Goal: Navigation & Orientation: Find specific page/section

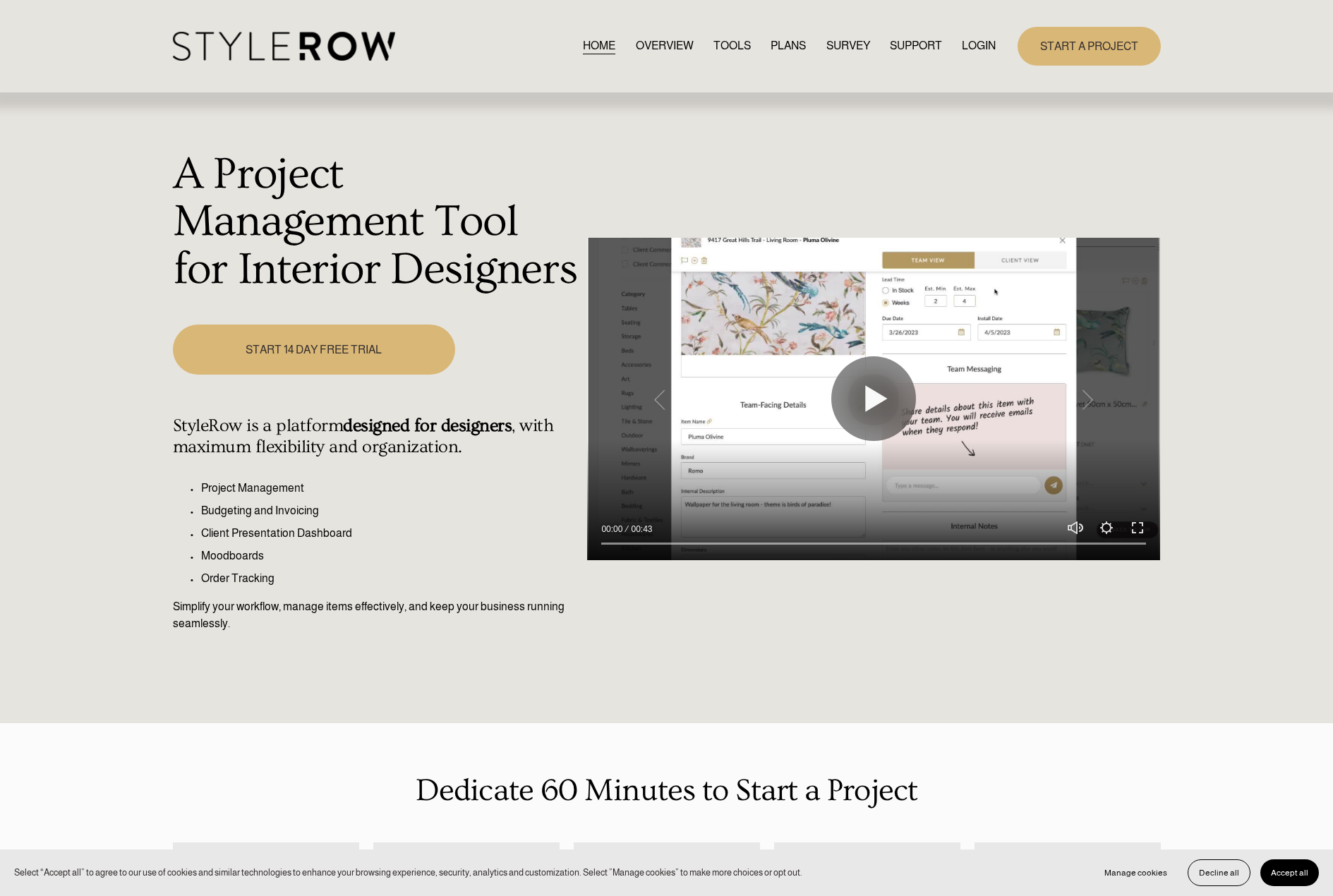
click at [986, 43] on link "LOGIN" at bounding box center [979, 46] width 34 height 19
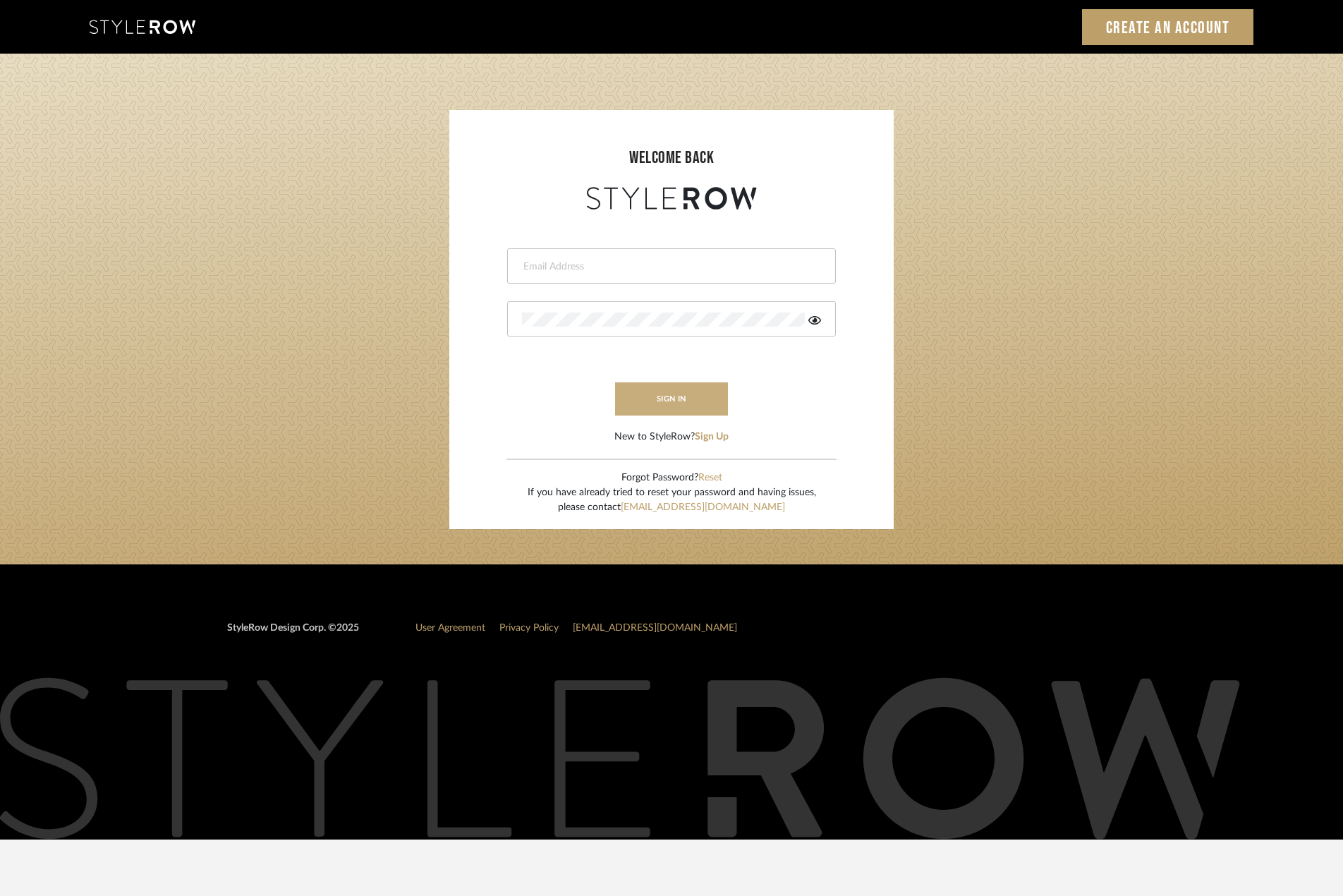
type input "madeleine@studiodb.com"
click at [694, 405] on button "sign in" at bounding box center [672, 398] width 113 height 33
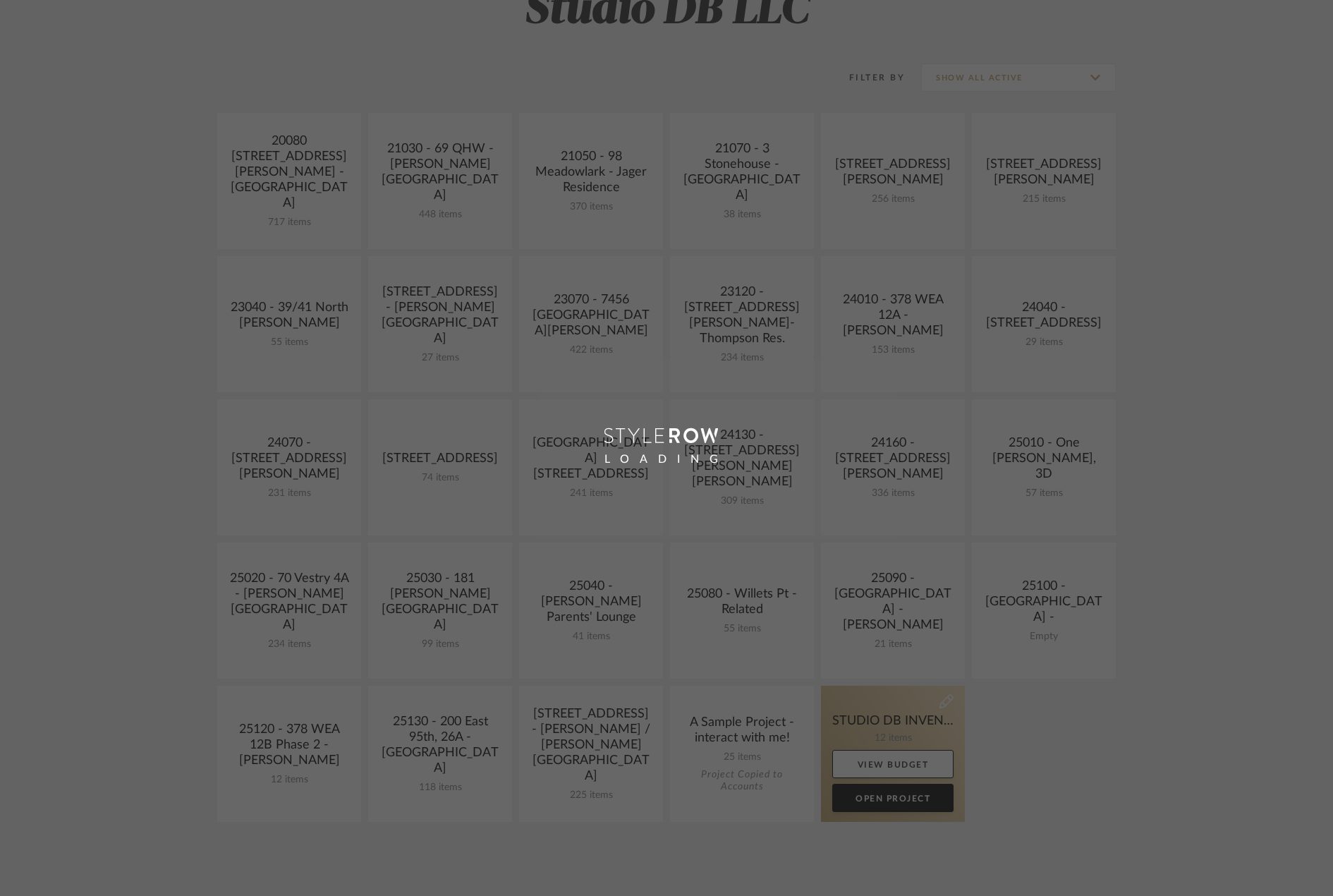
scroll to position [353, 0]
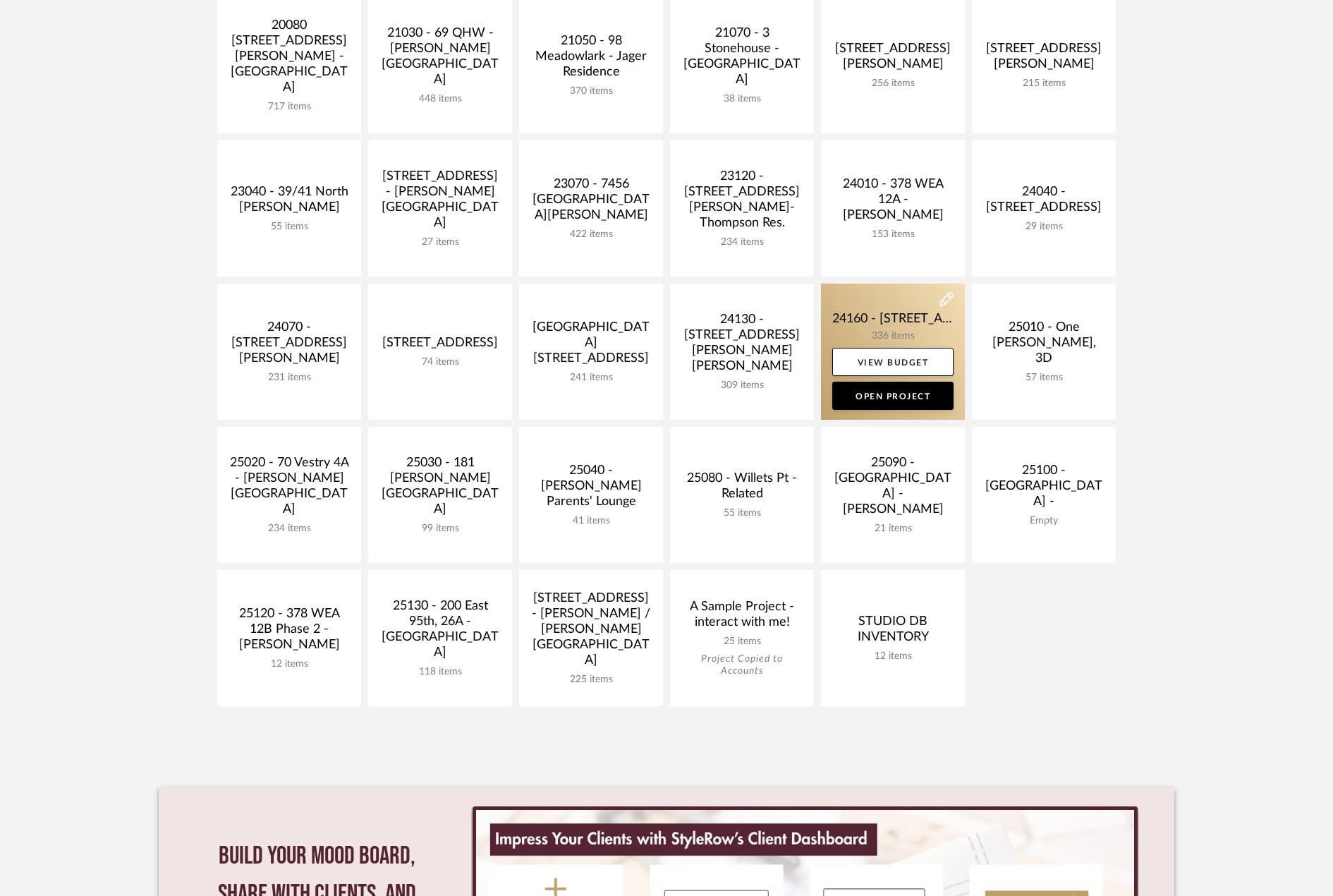
click at [897, 320] on link at bounding box center [893, 352] width 144 height 136
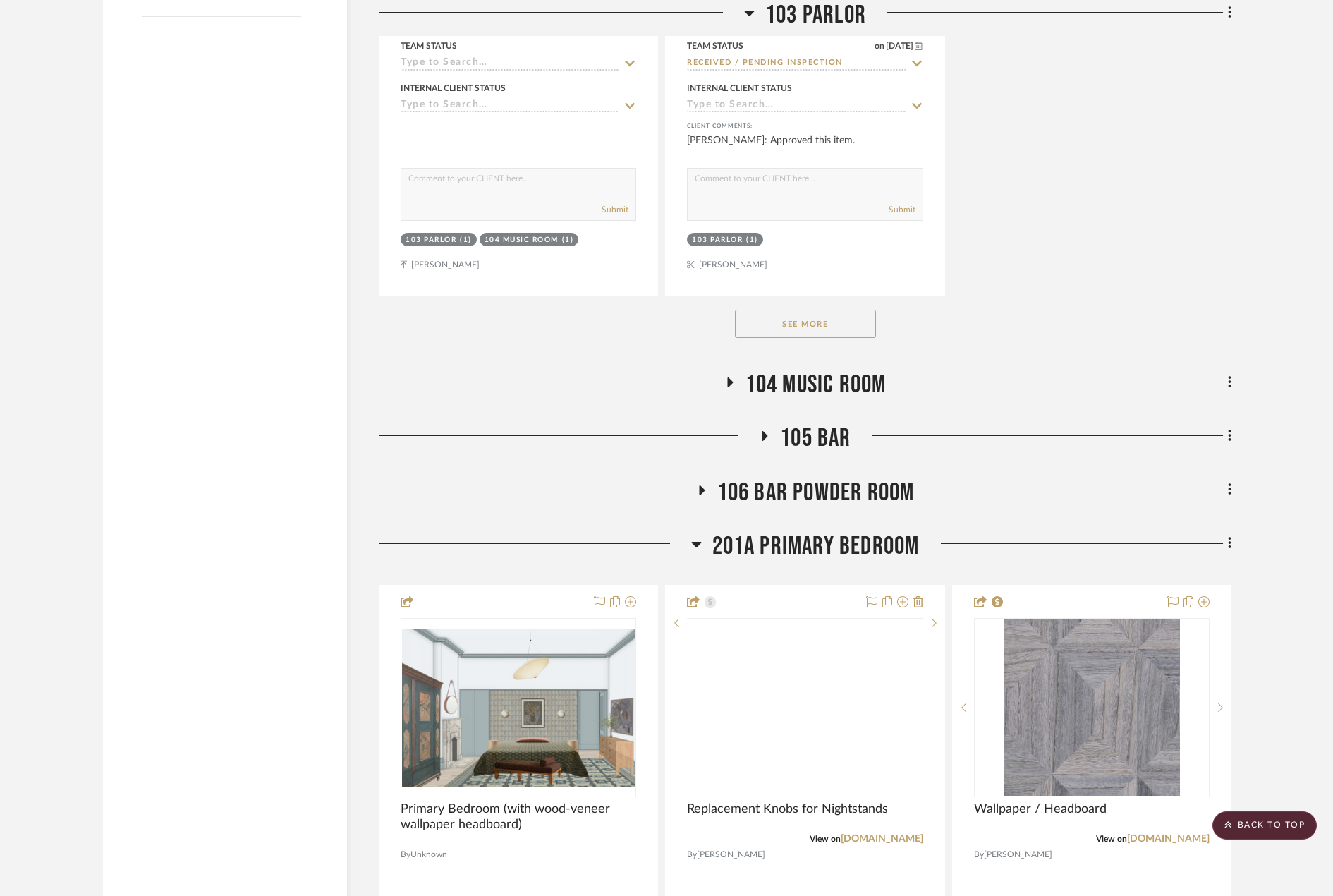
scroll to position [2963, 0]
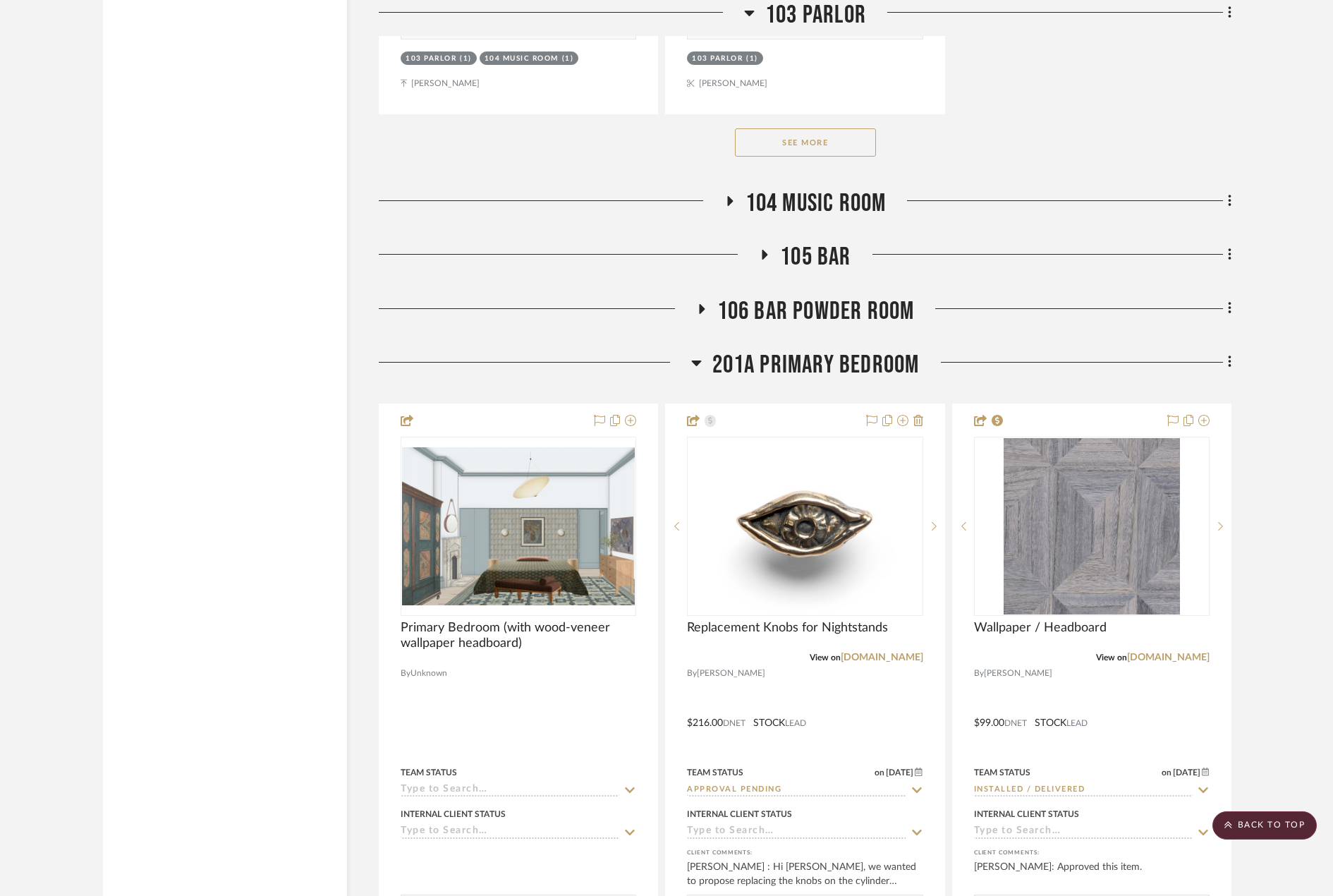
click at [778, 352] on span "201A PRIMARY BEDROOM" at bounding box center [816, 364] width 208 height 30
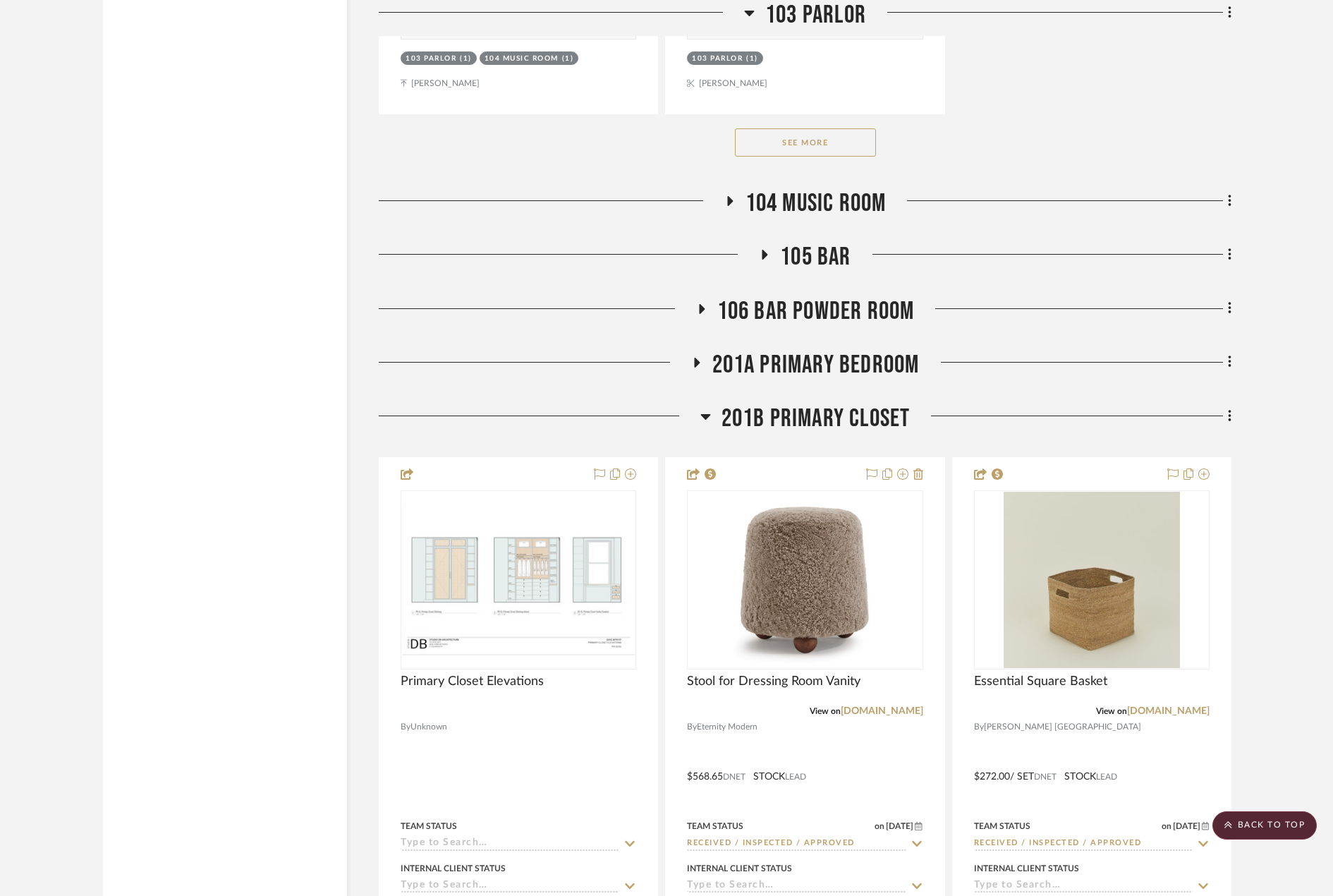
click at [773, 405] on span "201B PRIMARY CLOSET" at bounding box center [816, 419] width 189 height 30
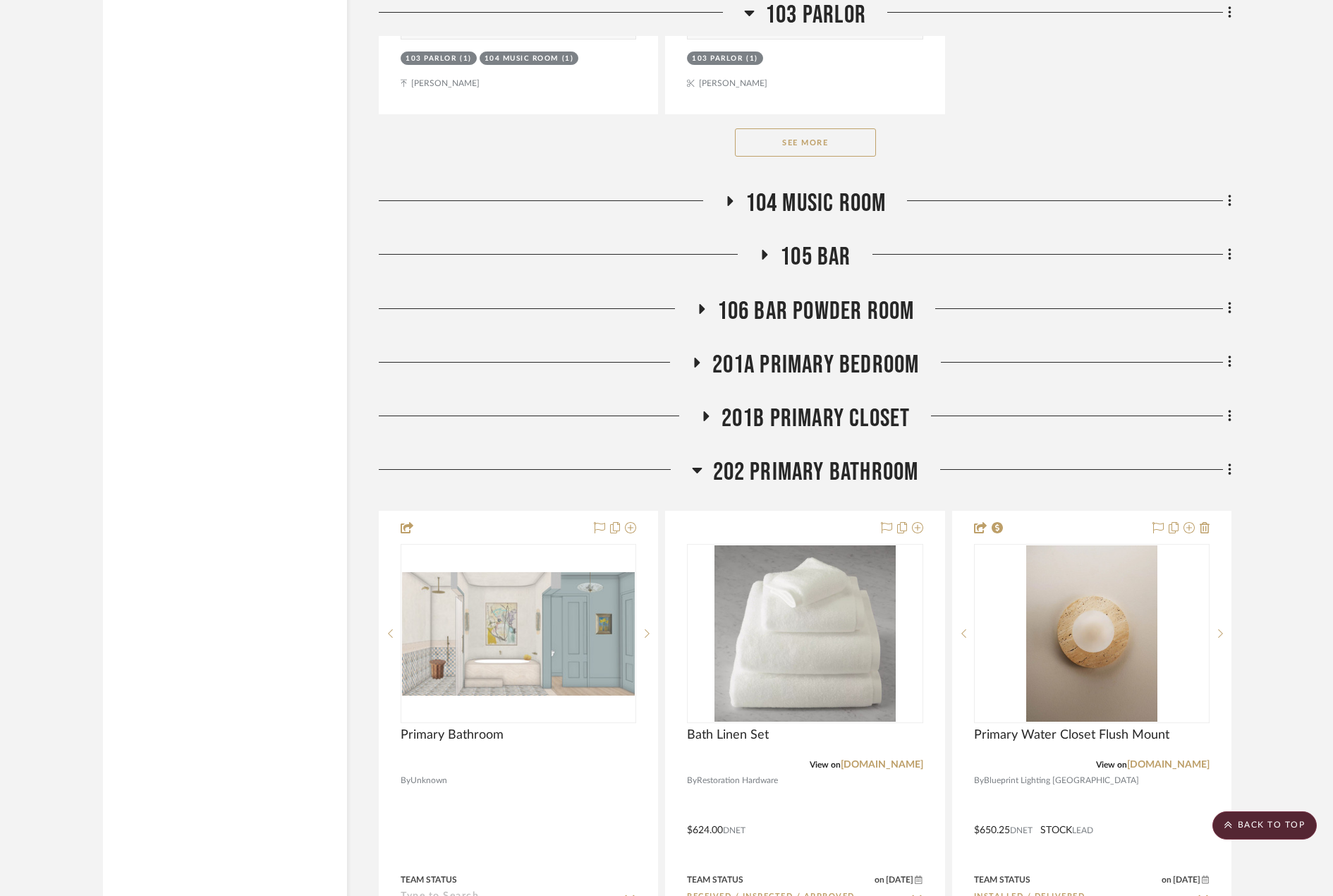
click at [778, 460] on span "202 PRIMARY BATHROOM" at bounding box center [816, 472] width 206 height 30
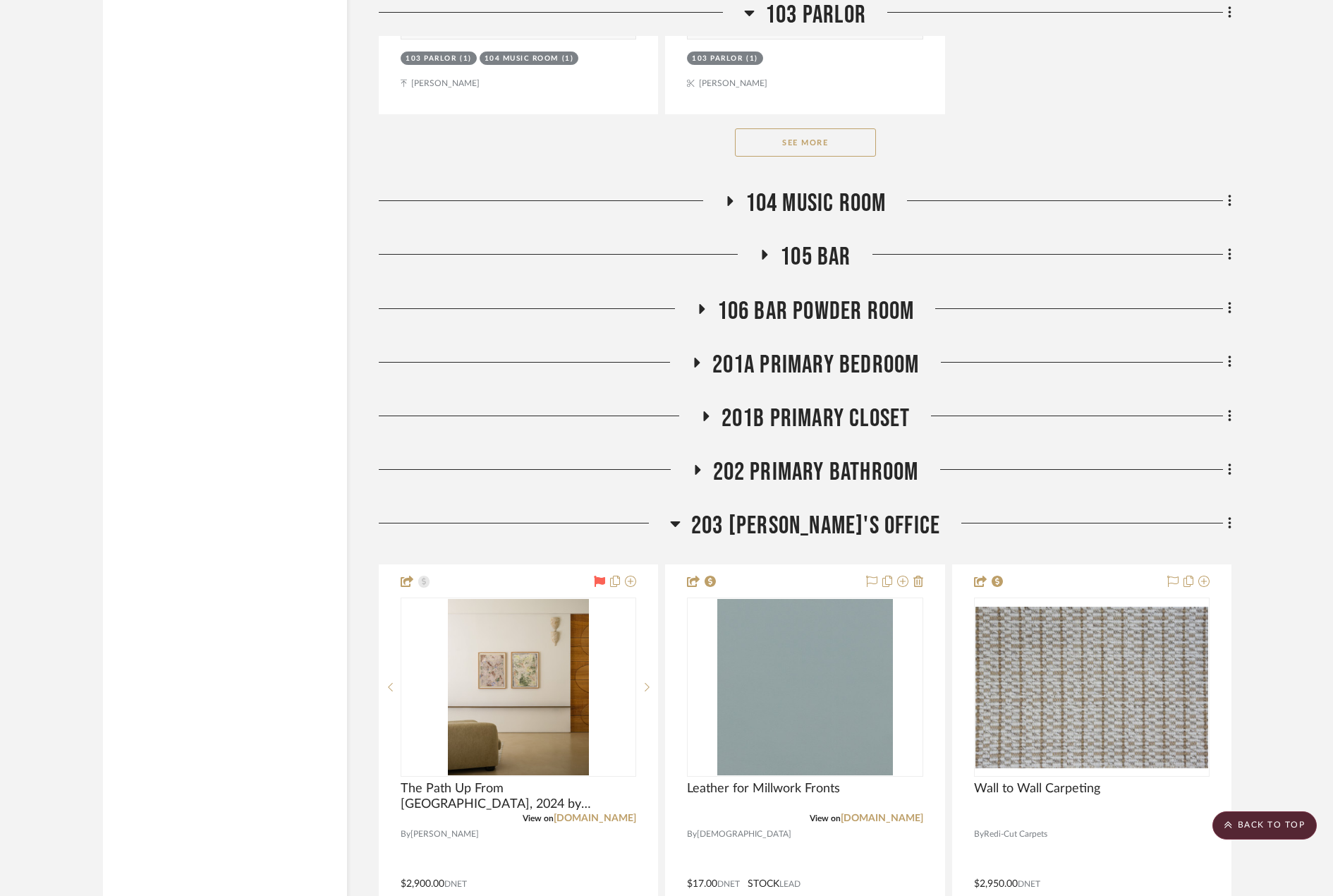
click at [795, 519] on span "203 JULIE'S OFFICE" at bounding box center [815, 526] width 249 height 30
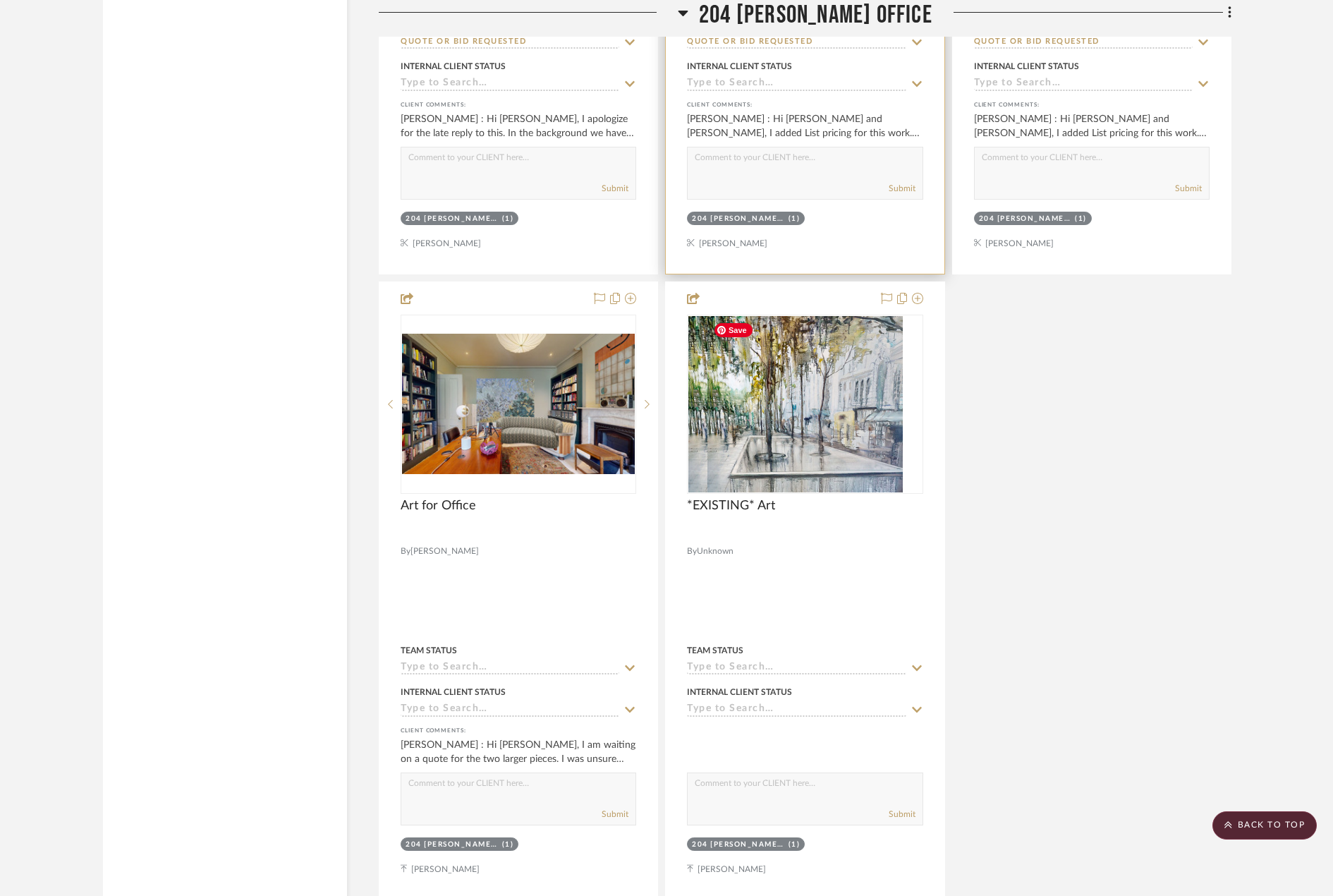
scroll to position [4938, 0]
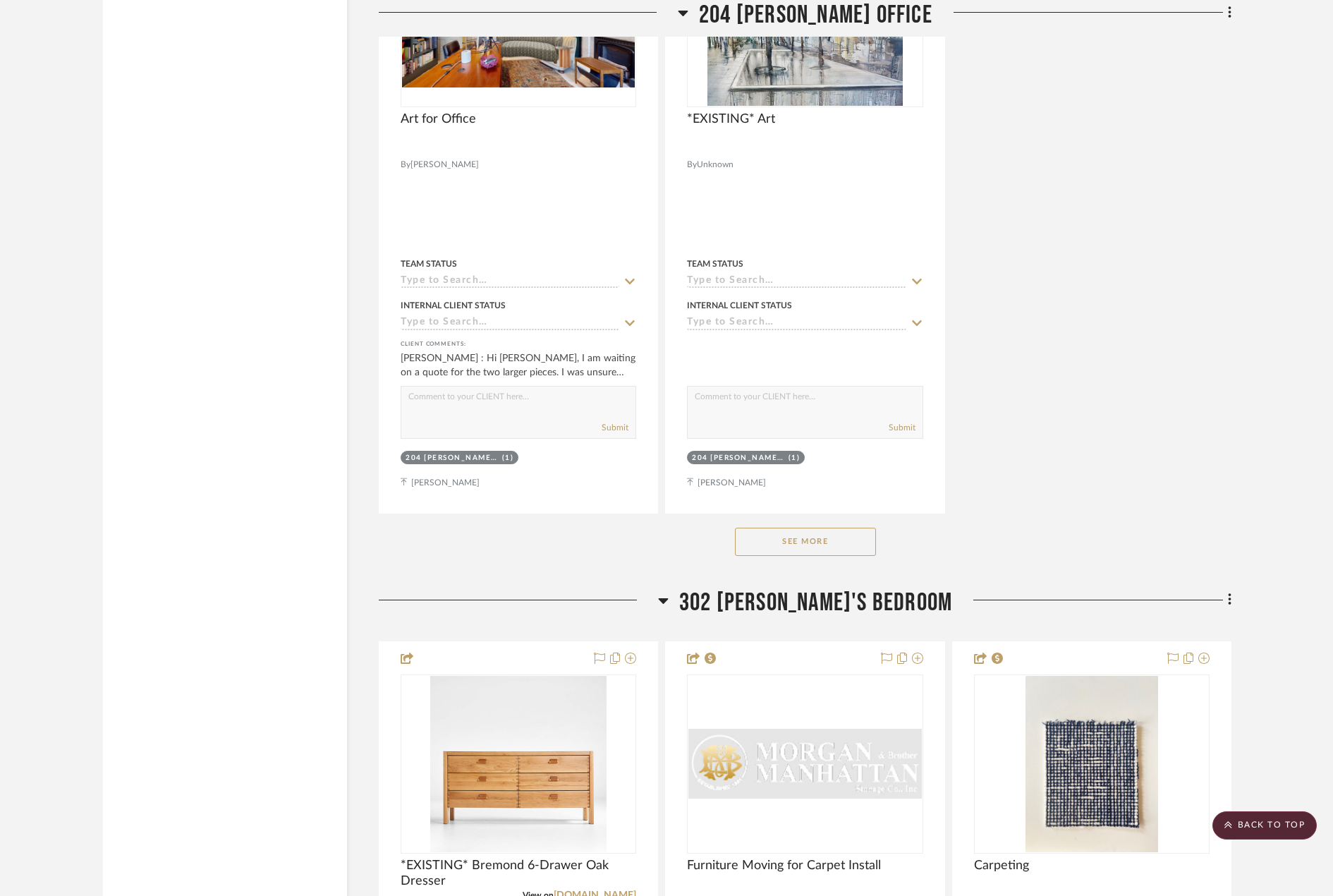
click at [828, 534] on button "See More" at bounding box center [805, 542] width 141 height 28
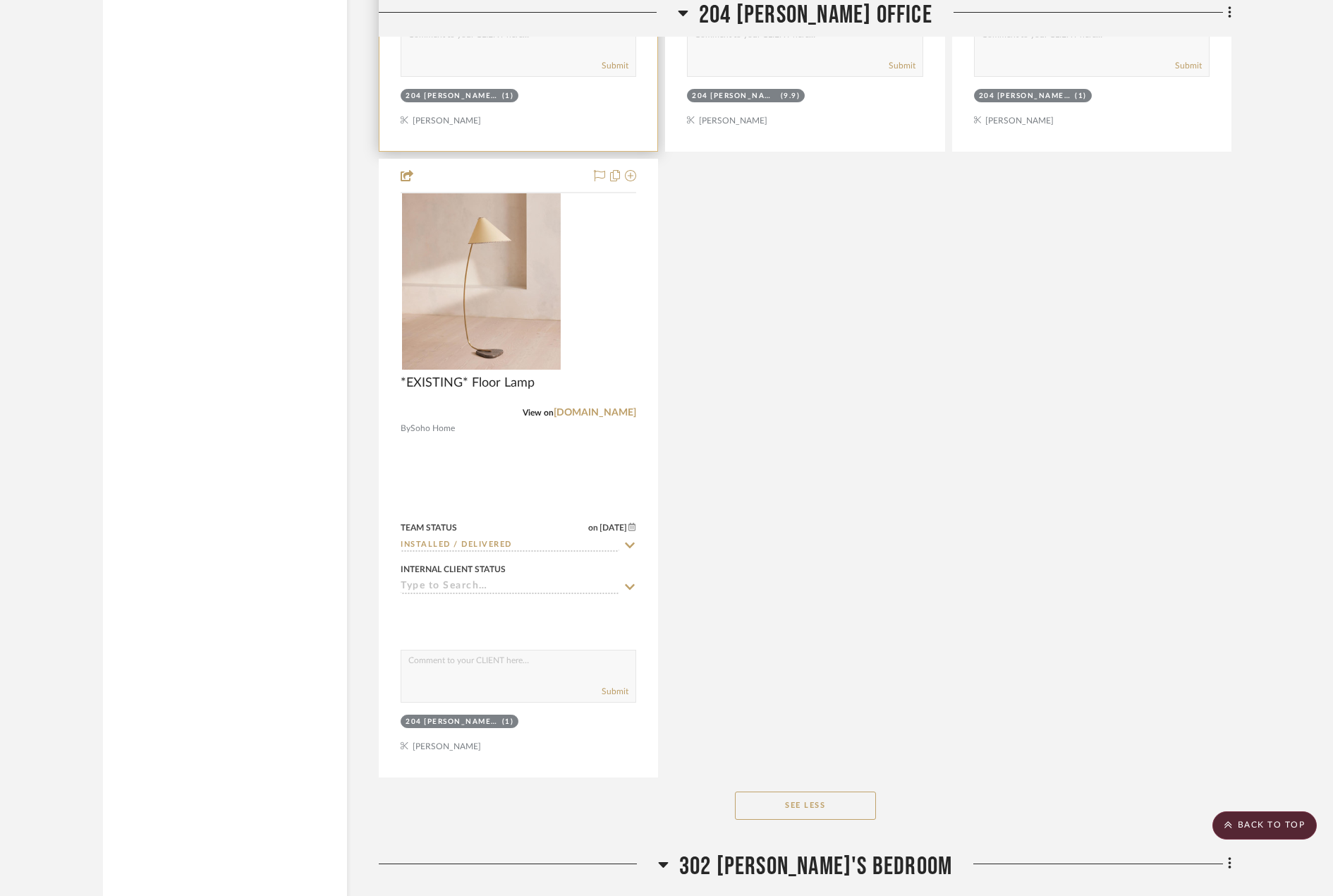
scroll to position [6350, 0]
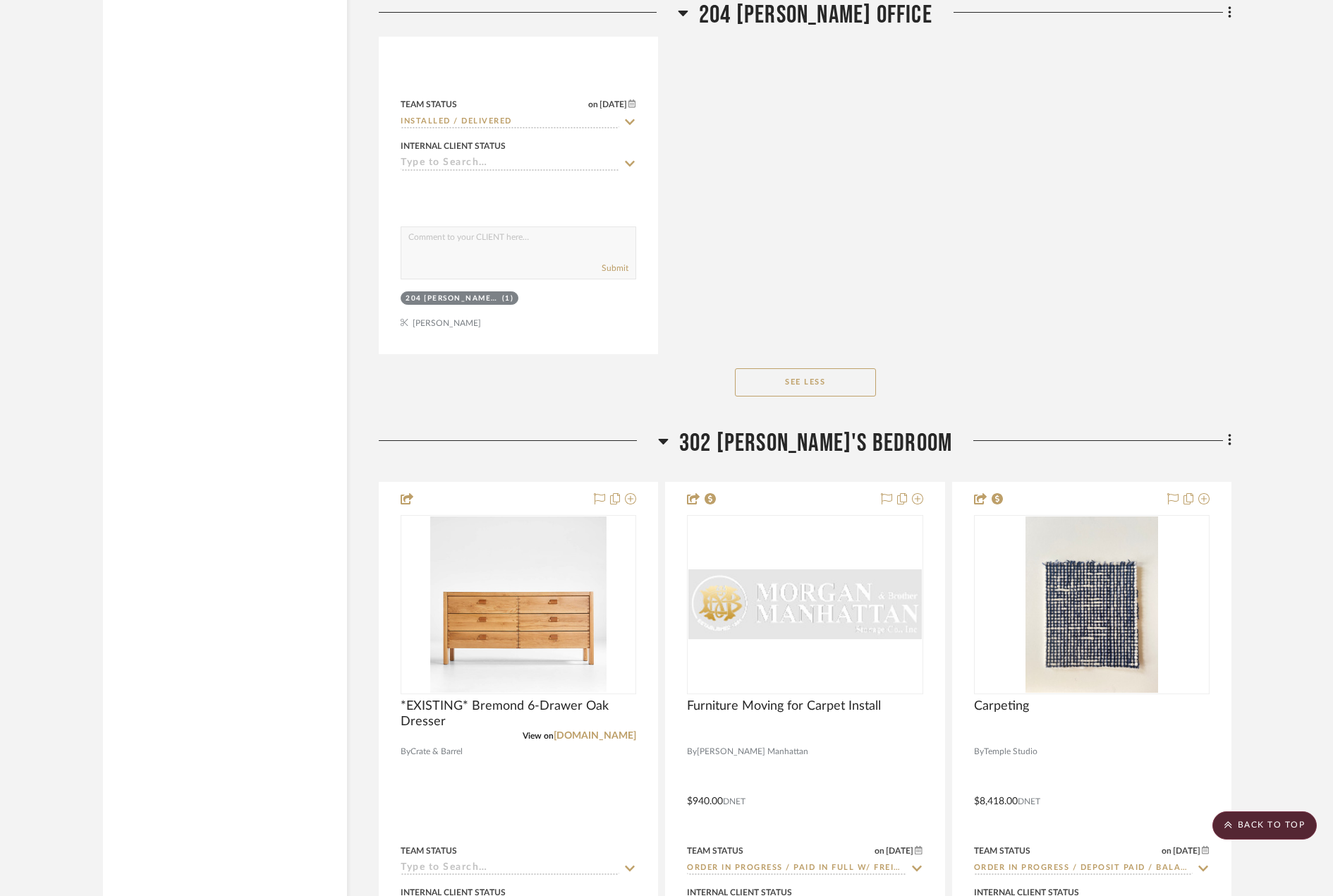
click at [780, 370] on button "See Less" at bounding box center [805, 382] width 141 height 28
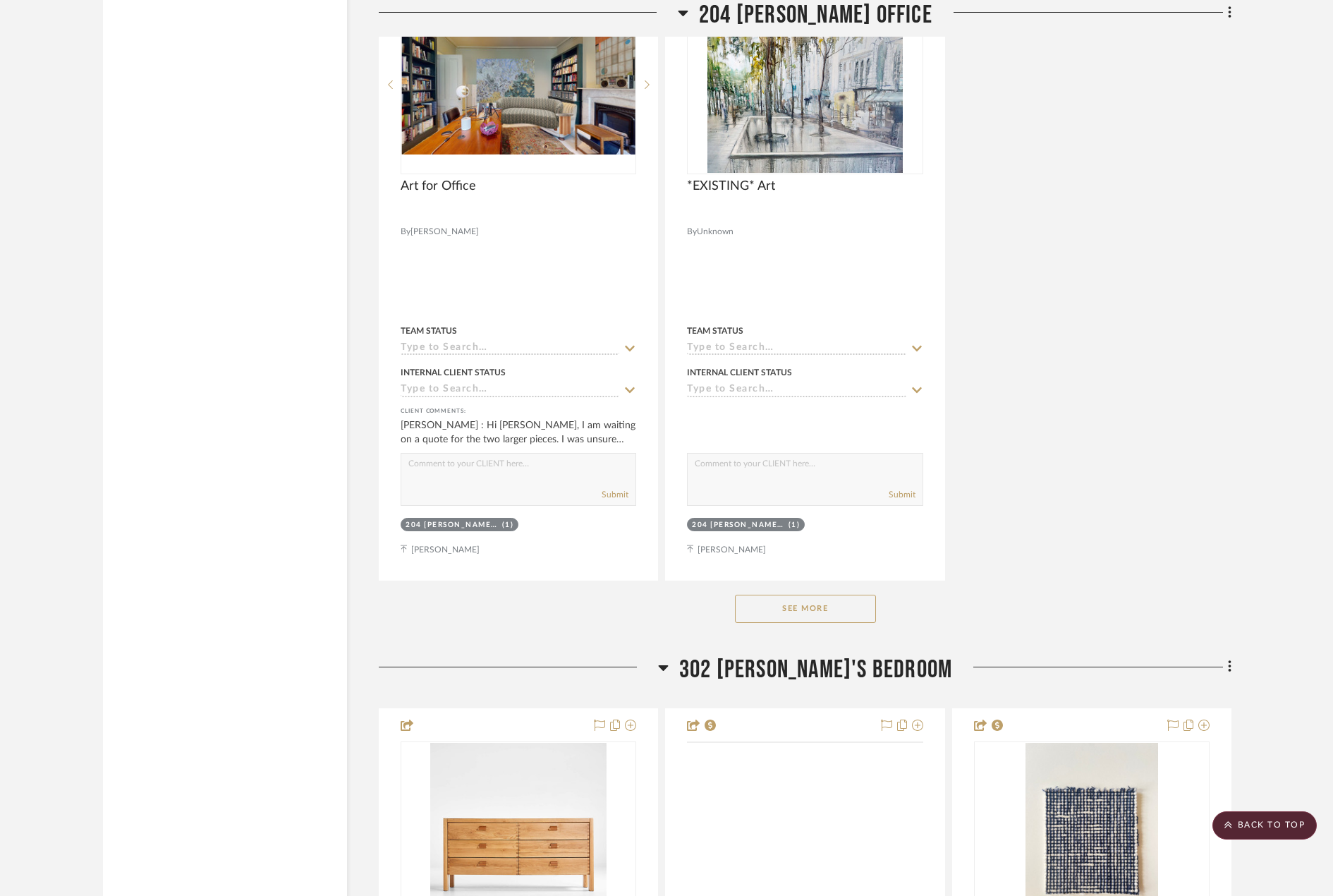
scroll to position [4868, 0]
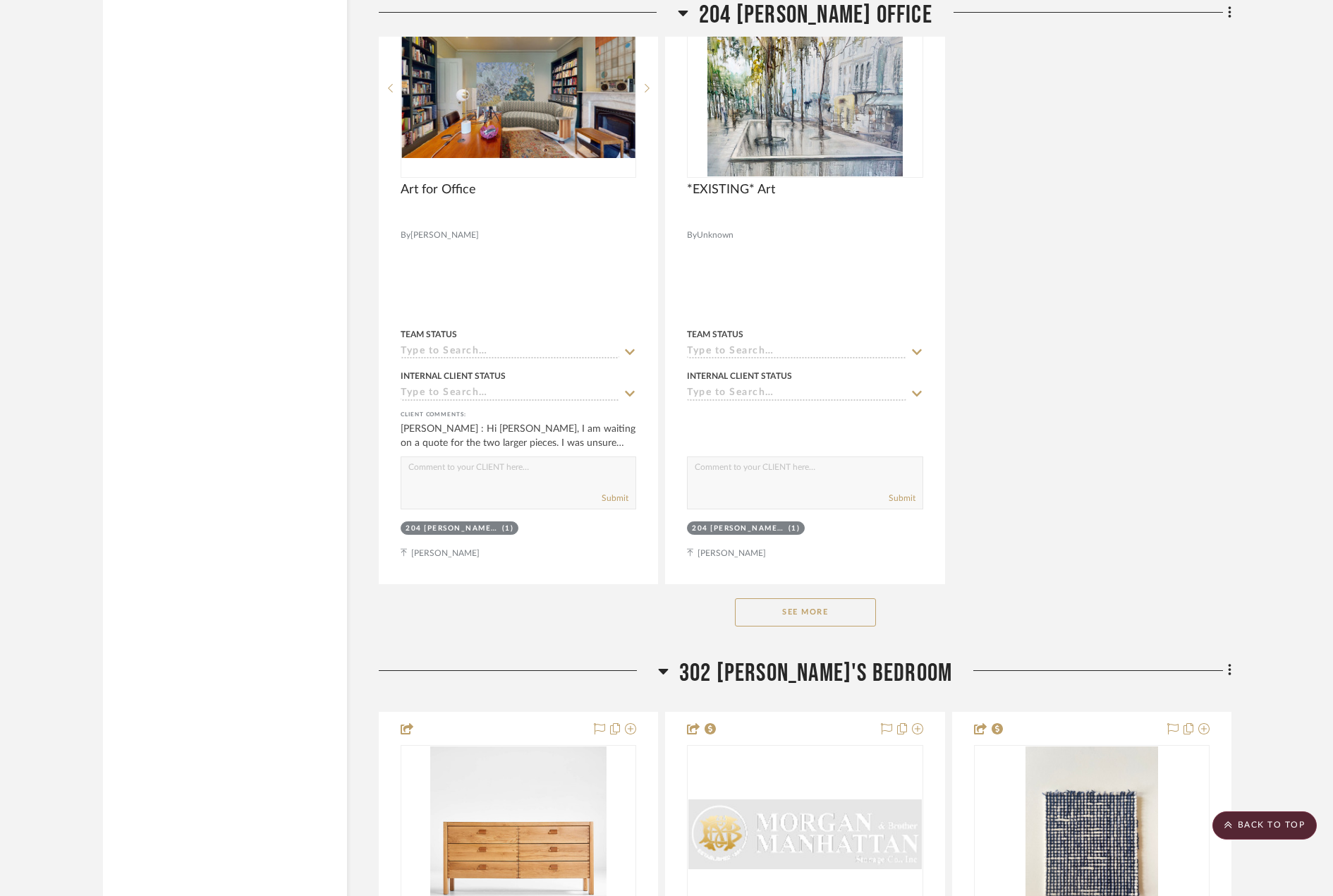
click at [810, 620] on button "See More" at bounding box center [805, 612] width 141 height 28
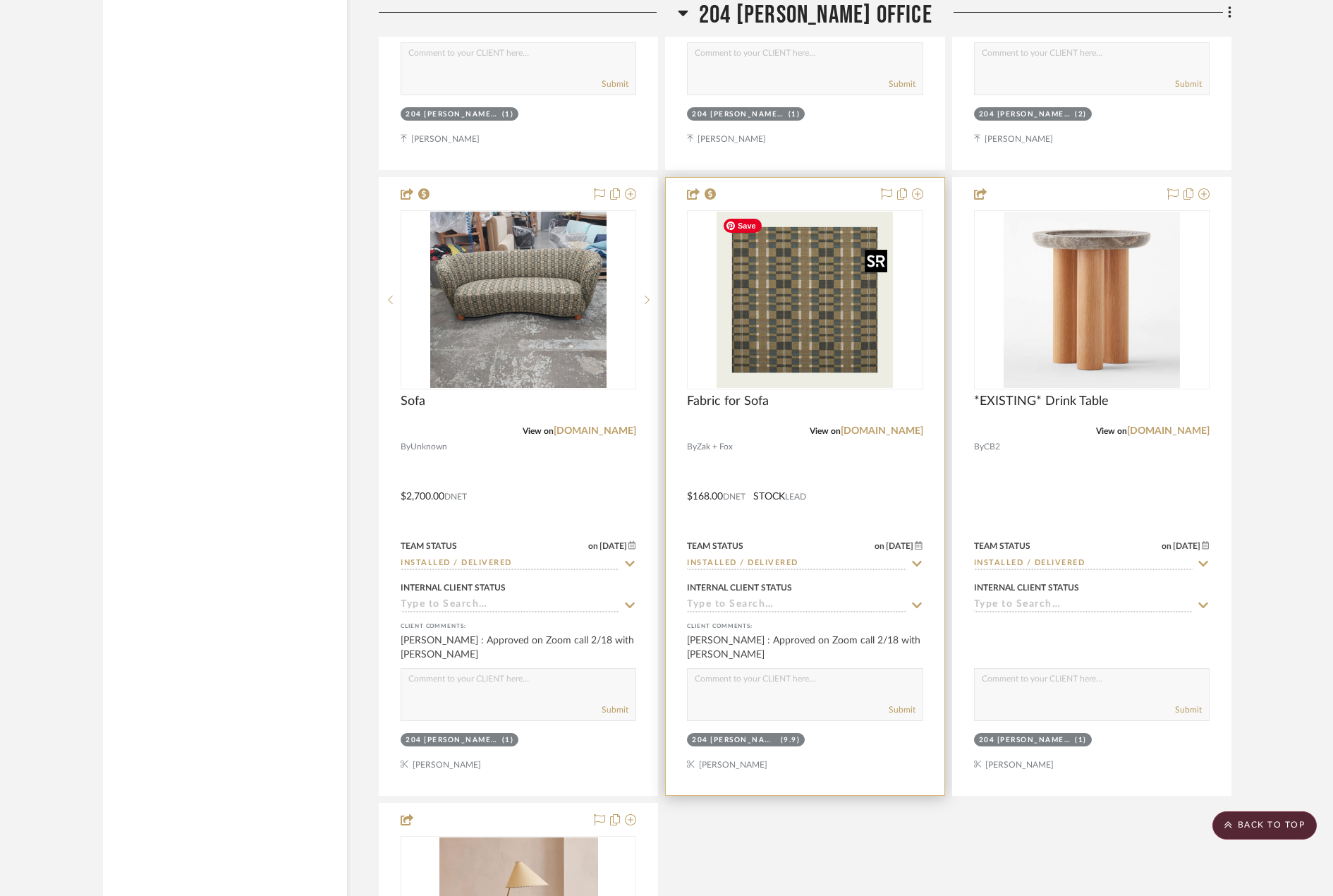
scroll to position [5291, 0]
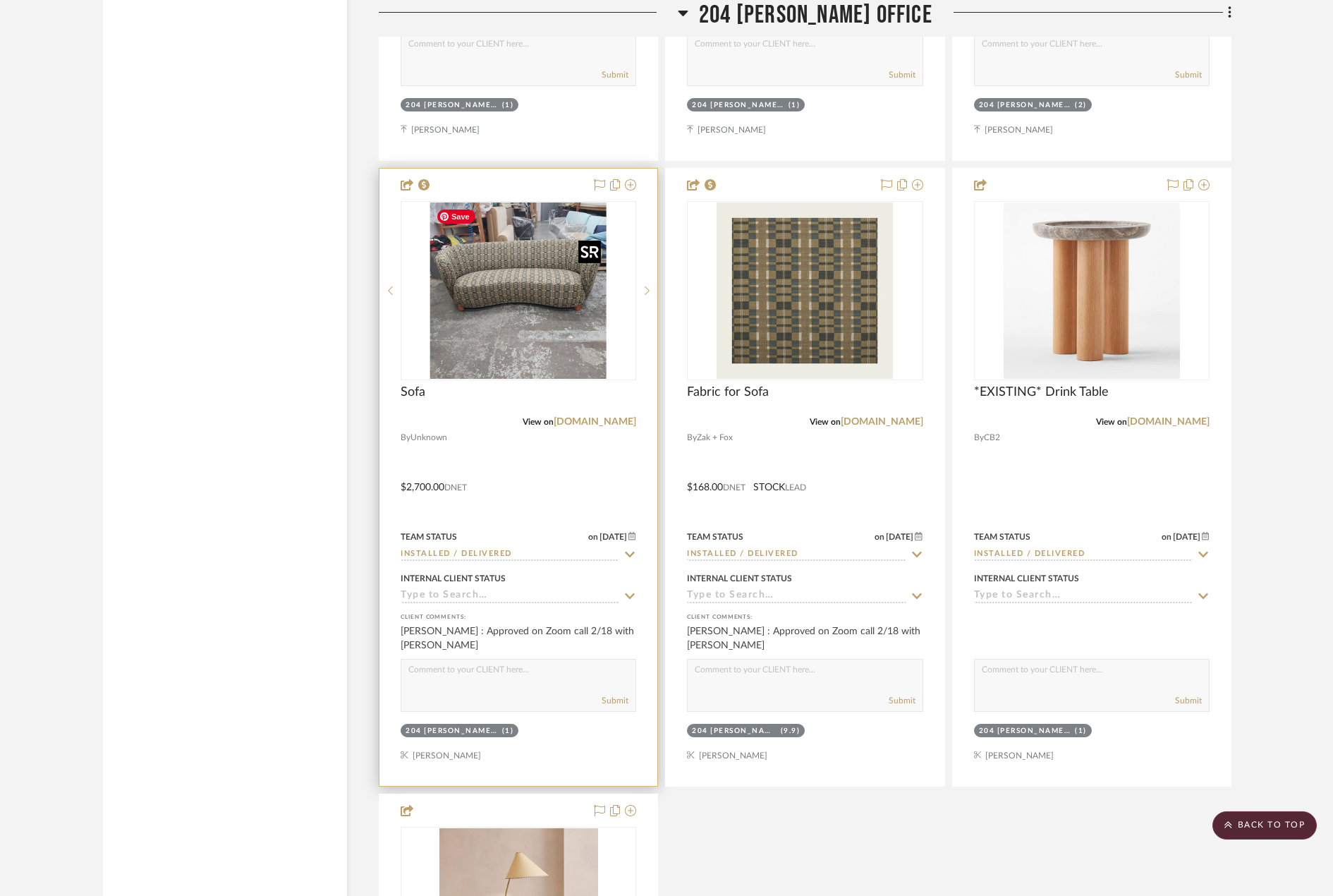
click at [0, 0] on img at bounding box center [0, 0] width 0 height 0
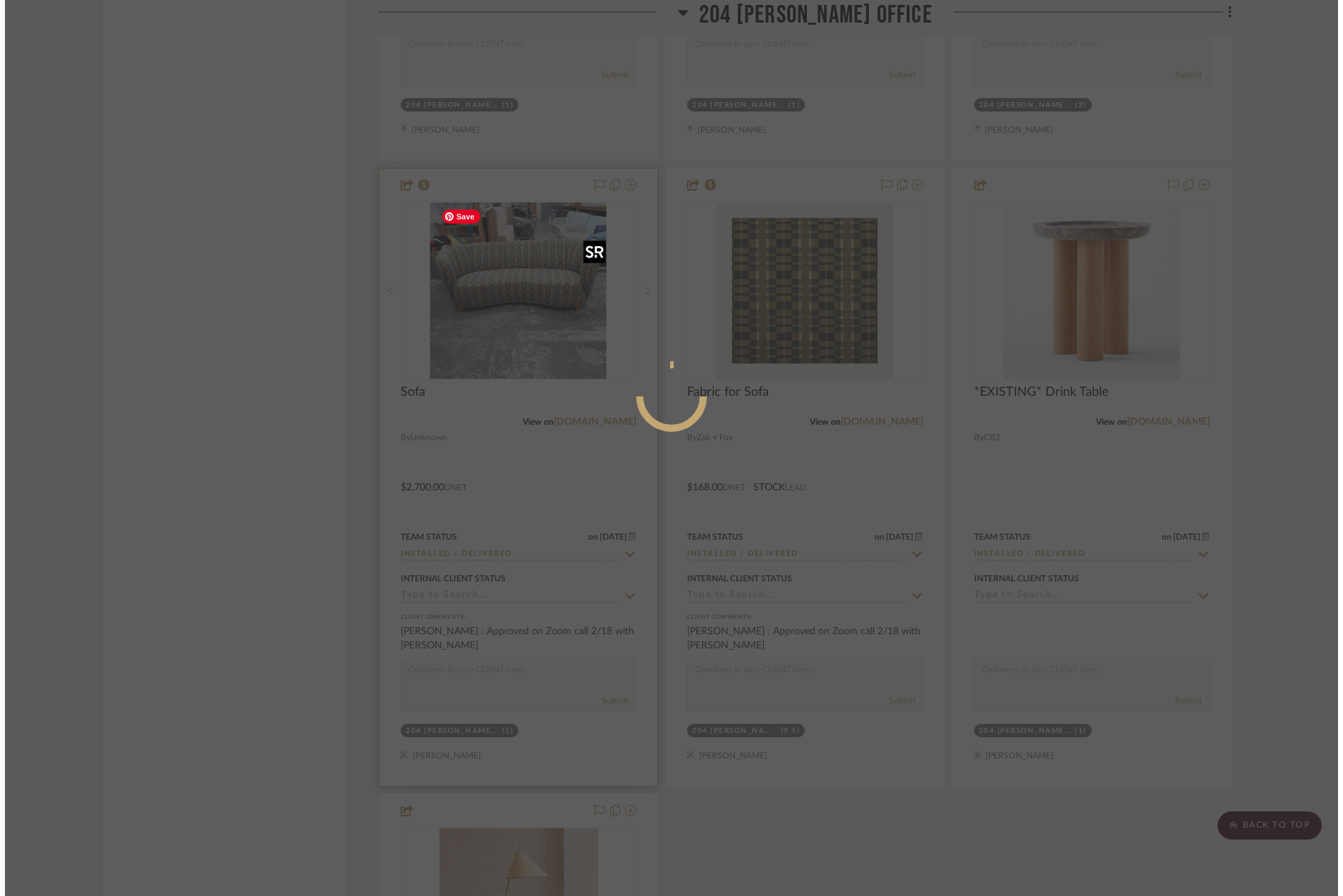
scroll to position [0, 0]
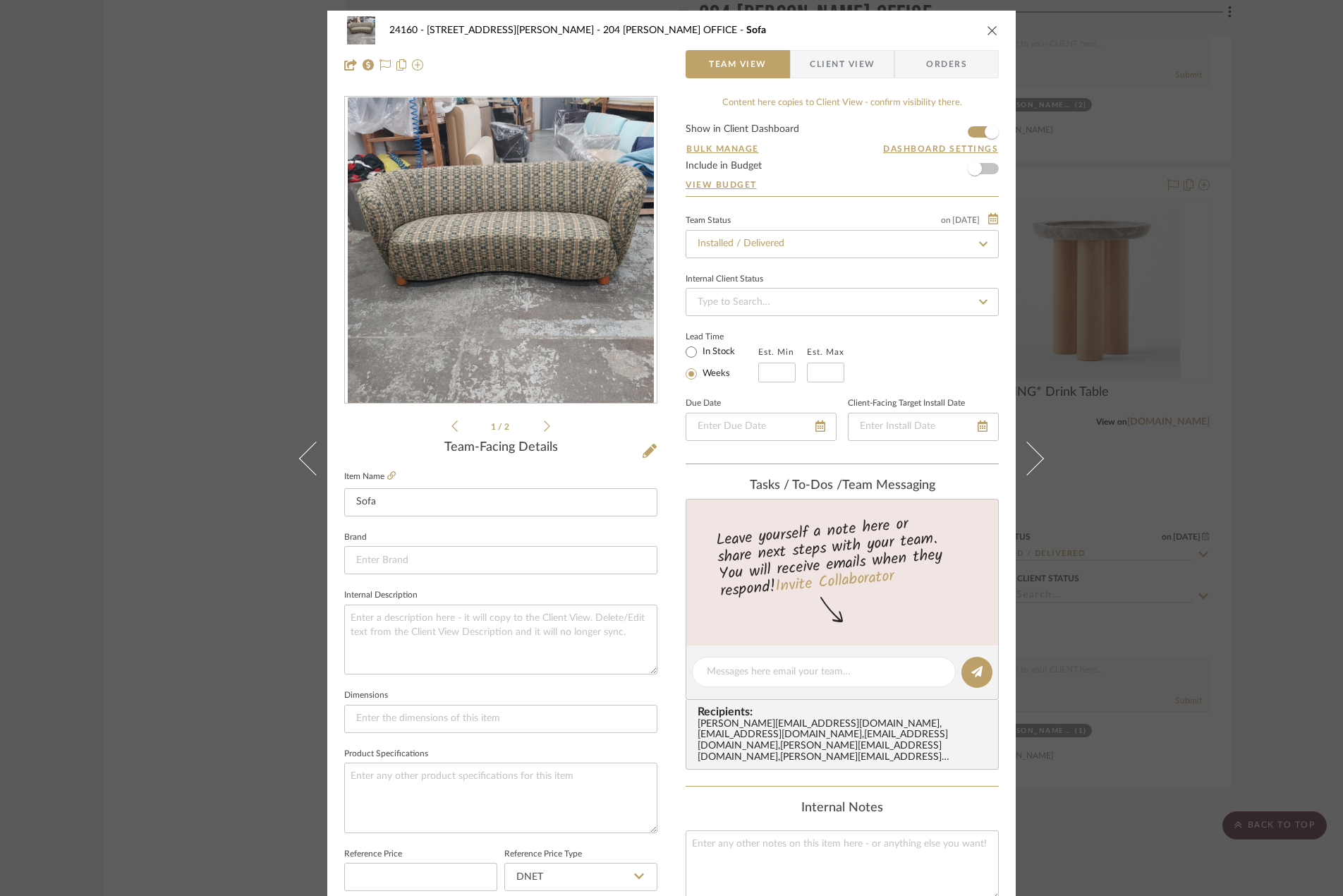
click at [544, 425] on icon at bounding box center [547, 426] width 6 height 12
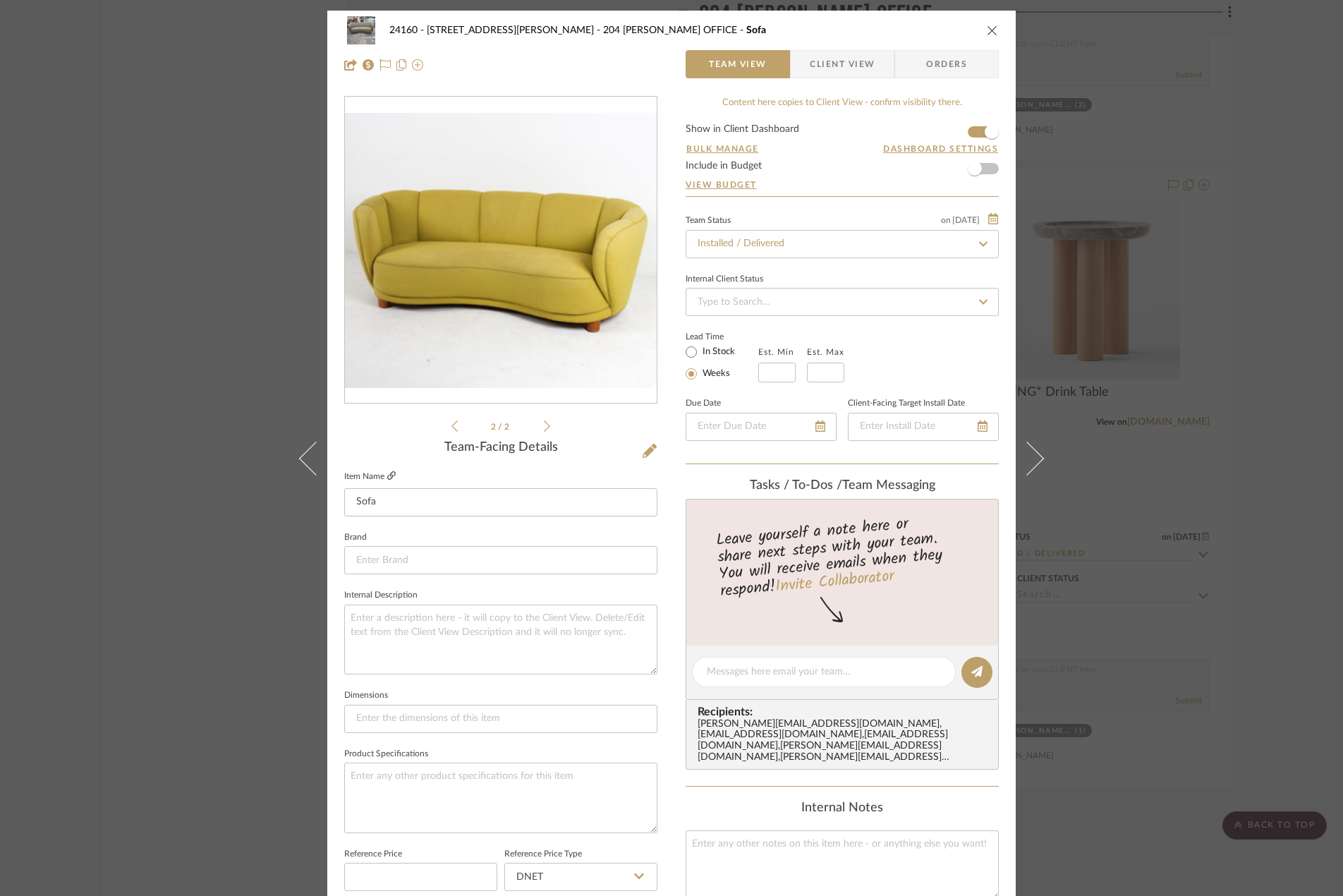
click at [387, 476] on icon at bounding box center [391, 475] width 9 height 9
